Goal: Navigation & Orientation: Go to known website

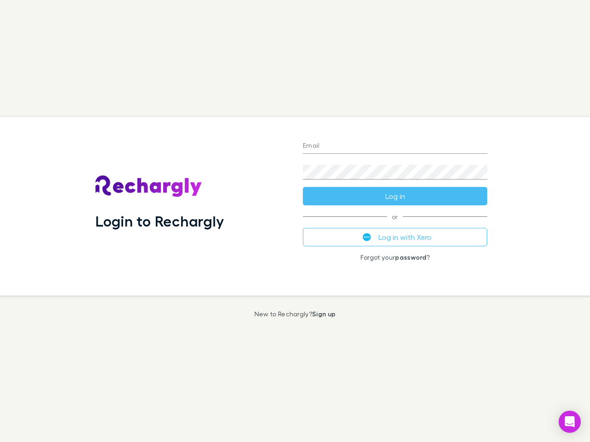
click at [295, 221] on div "Login to Rechargly" at bounding box center [191, 206] width 207 height 179
click at [395, 146] on input "Email" at bounding box center [395, 146] width 184 height 15
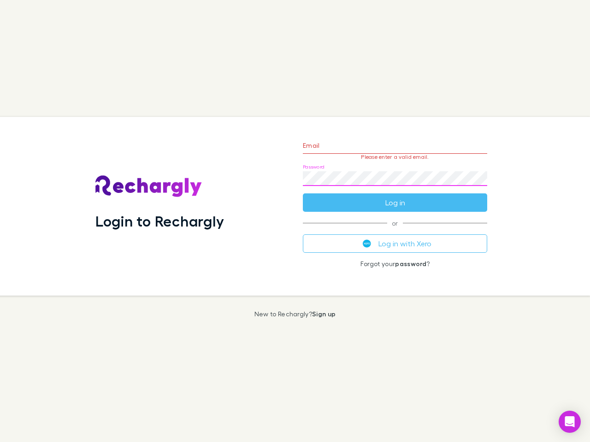
click at [395, 196] on form "Email Please enter a valid email. Password Log in" at bounding box center [395, 172] width 184 height 80
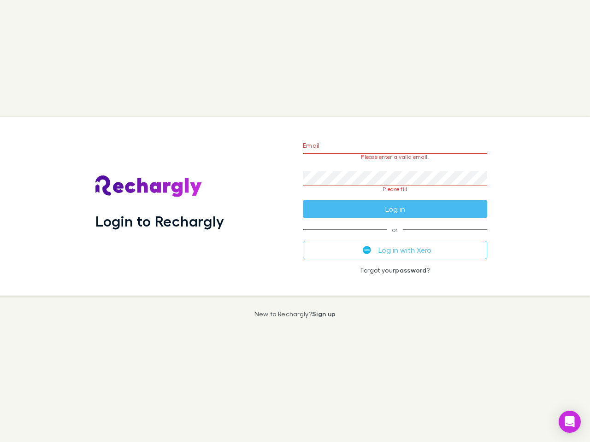
click at [395, 237] on div "Email Please enter a valid email. Password Please fill Log in or Log in with Xe…" at bounding box center [394, 206] width 199 height 179
click at [569, 422] on icon "Open Intercom Messenger" at bounding box center [570, 421] width 10 height 11
